Goal: Task Accomplishment & Management: Use online tool/utility

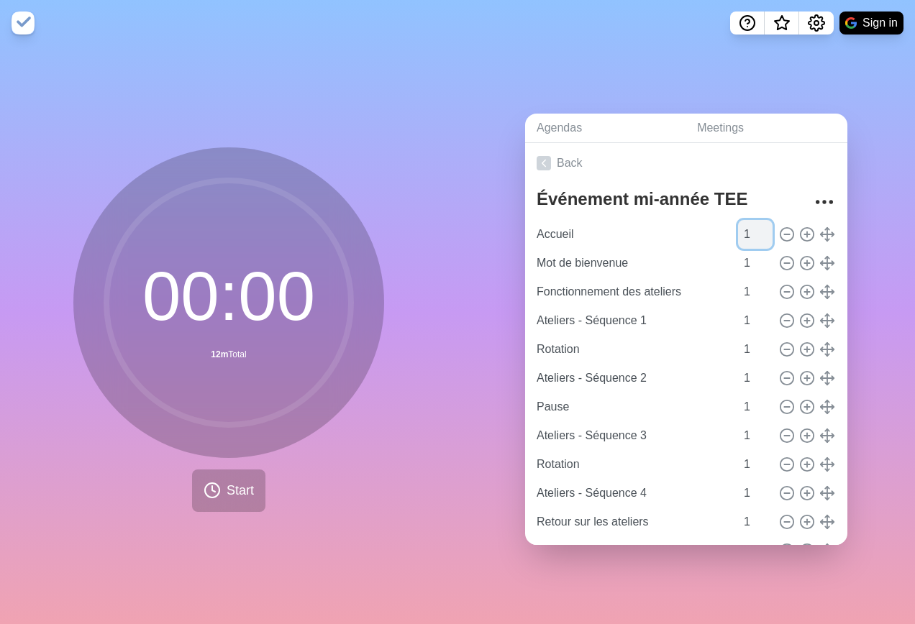
drag, startPoint x: 734, startPoint y: 229, endPoint x: 725, endPoint y: 229, distance: 8.7
click at [738, 229] on input "1" at bounding box center [755, 234] width 35 height 29
type input "30"
click at [738, 251] on input "1" at bounding box center [755, 263] width 35 height 29
type input "25"
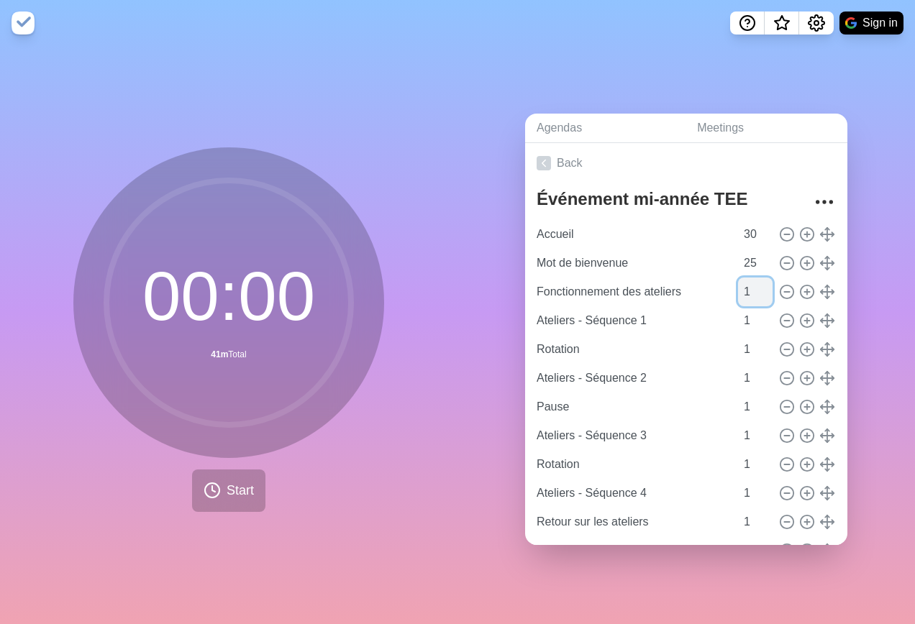
click at [740, 285] on input "1" at bounding box center [755, 292] width 35 height 29
type input "5"
click at [738, 314] on input "1" at bounding box center [755, 320] width 35 height 29
type input "20"
click at [738, 344] on input "1" at bounding box center [755, 349] width 35 height 29
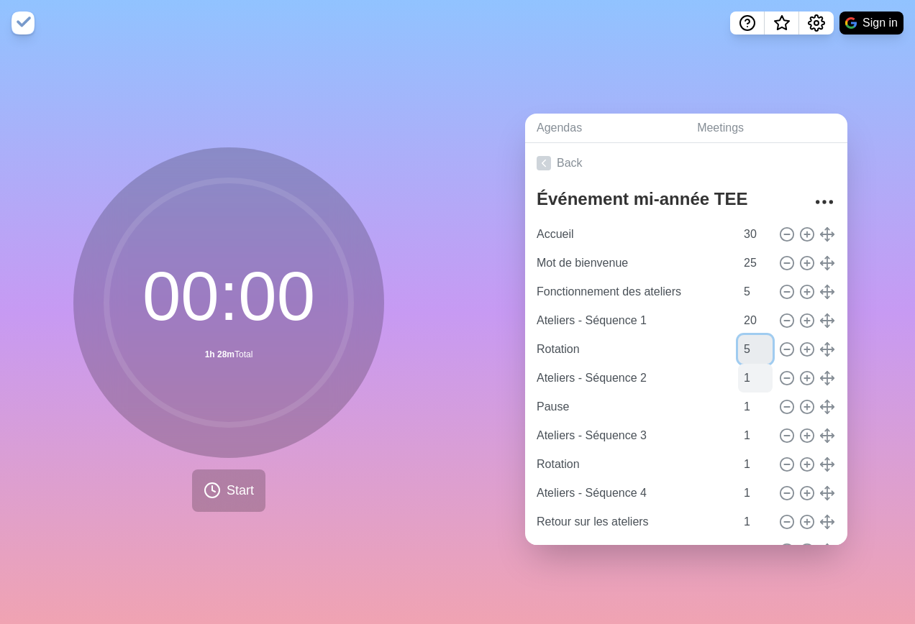
type input "5"
click at [738, 371] on input "1" at bounding box center [755, 378] width 35 height 29
type input "20"
click at [738, 400] on input "1" at bounding box center [755, 407] width 35 height 29
type input "15"
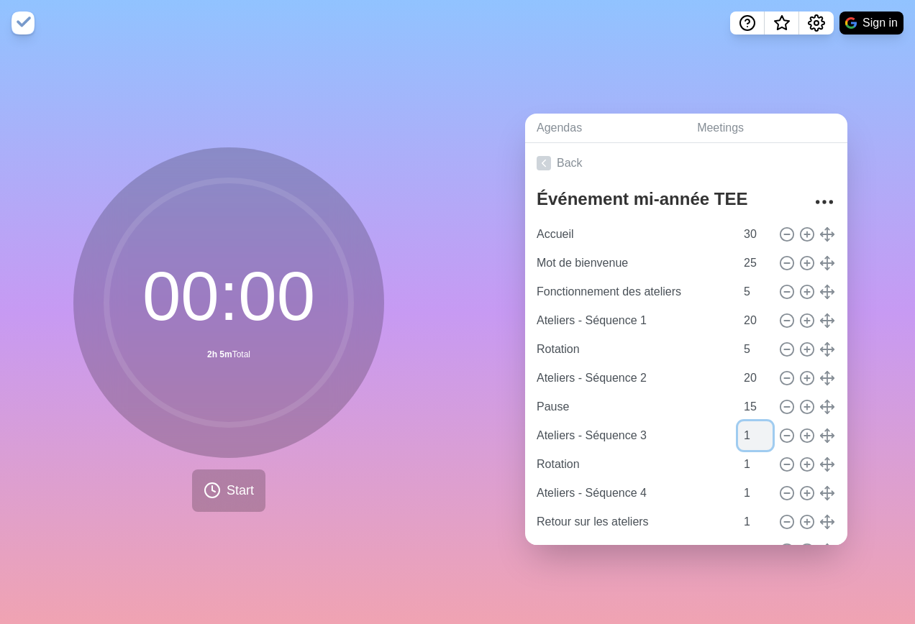
click at [738, 431] on input "1" at bounding box center [755, 436] width 35 height 29
type input "20"
click at [738, 463] on input "1" at bounding box center [755, 464] width 35 height 29
type input "5"
click at [738, 484] on input "1" at bounding box center [755, 493] width 35 height 29
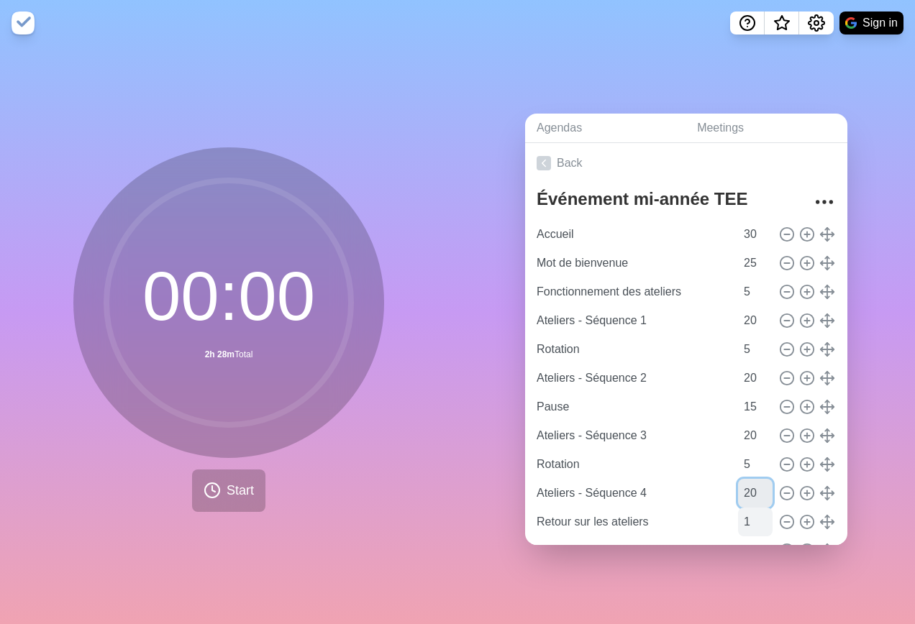
type input "20"
click at [738, 515] on input "1" at bounding box center [755, 522] width 35 height 29
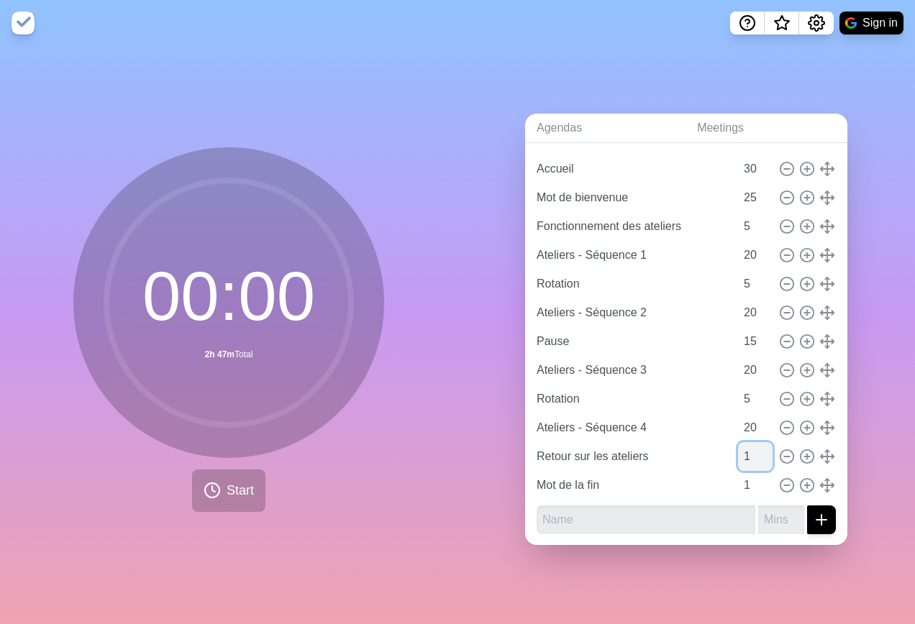
click at [738, 452] on input "1" at bounding box center [755, 456] width 35 height 29
type input "25"
click at [738, 479] on input "1" at bounding box center [755, 485] width 35 height 29
type input "15"
click at [599, 570] on div "Agendas Meetings Back Événement mi-année TEE Accueil 30 Mot de bienvenue 25 Fon…" at bounding box center [687, 335] width 458 height 578
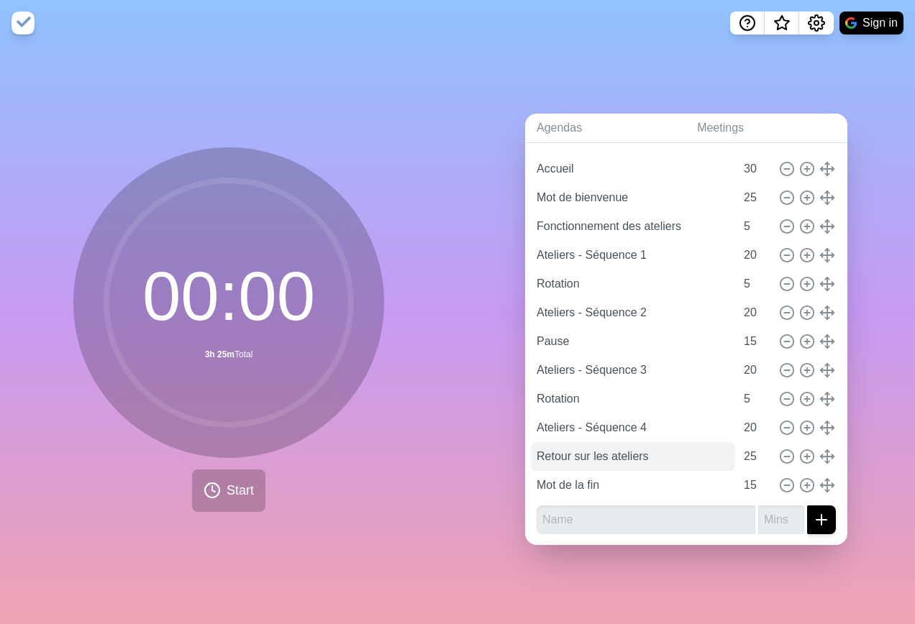
scroll to position [0, 0]
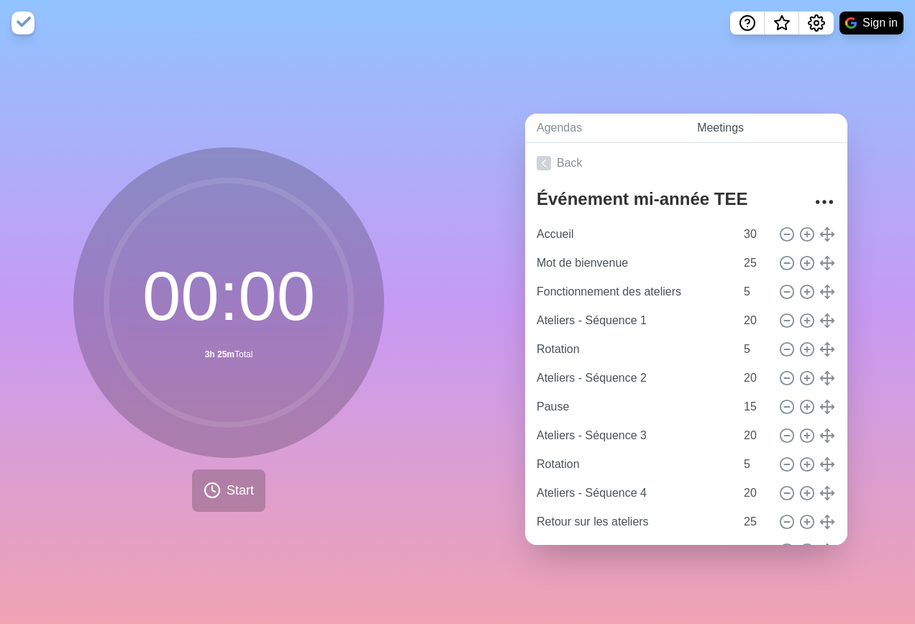
click at [817, 123] on link "Meetings" at bounding box center [767, 128] width 162 height 29
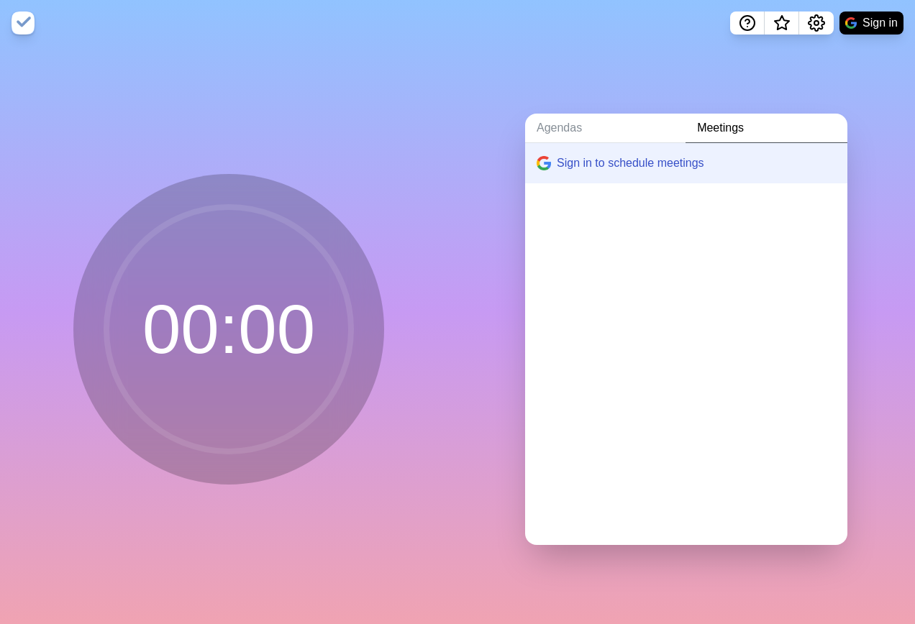
click at [817, 123] on link "Meetings" at bounding box center [767, 128] width 162 height 29
click at [569, 124] on link "Agendas" at bounding box center [605, 128] width 160 height 29
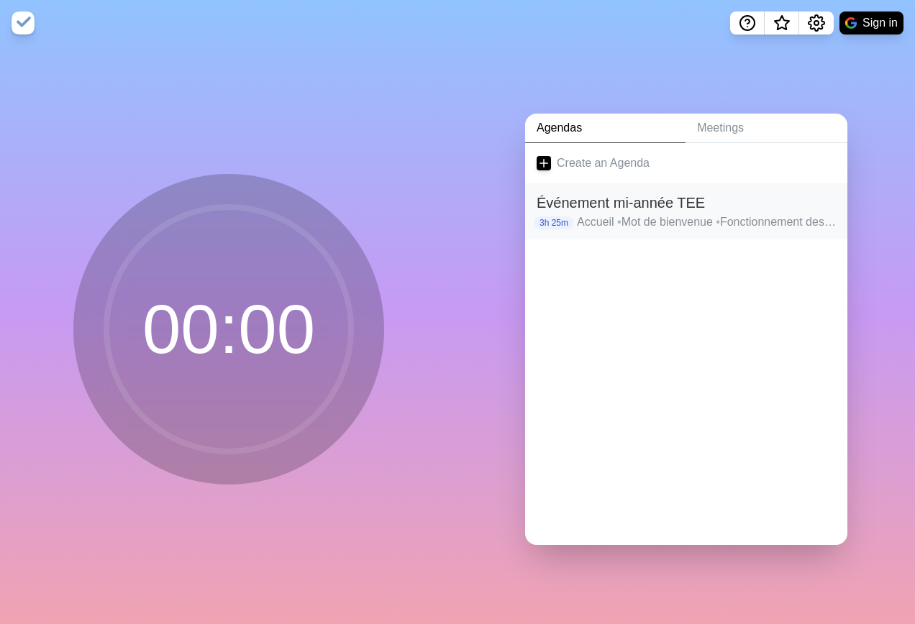
click at [630, 204] on h2 "Événement mi-année TEE" at bounding box center [686, 203] width 299 height 22
